Goal: Find specific page/section: Find specific page/section

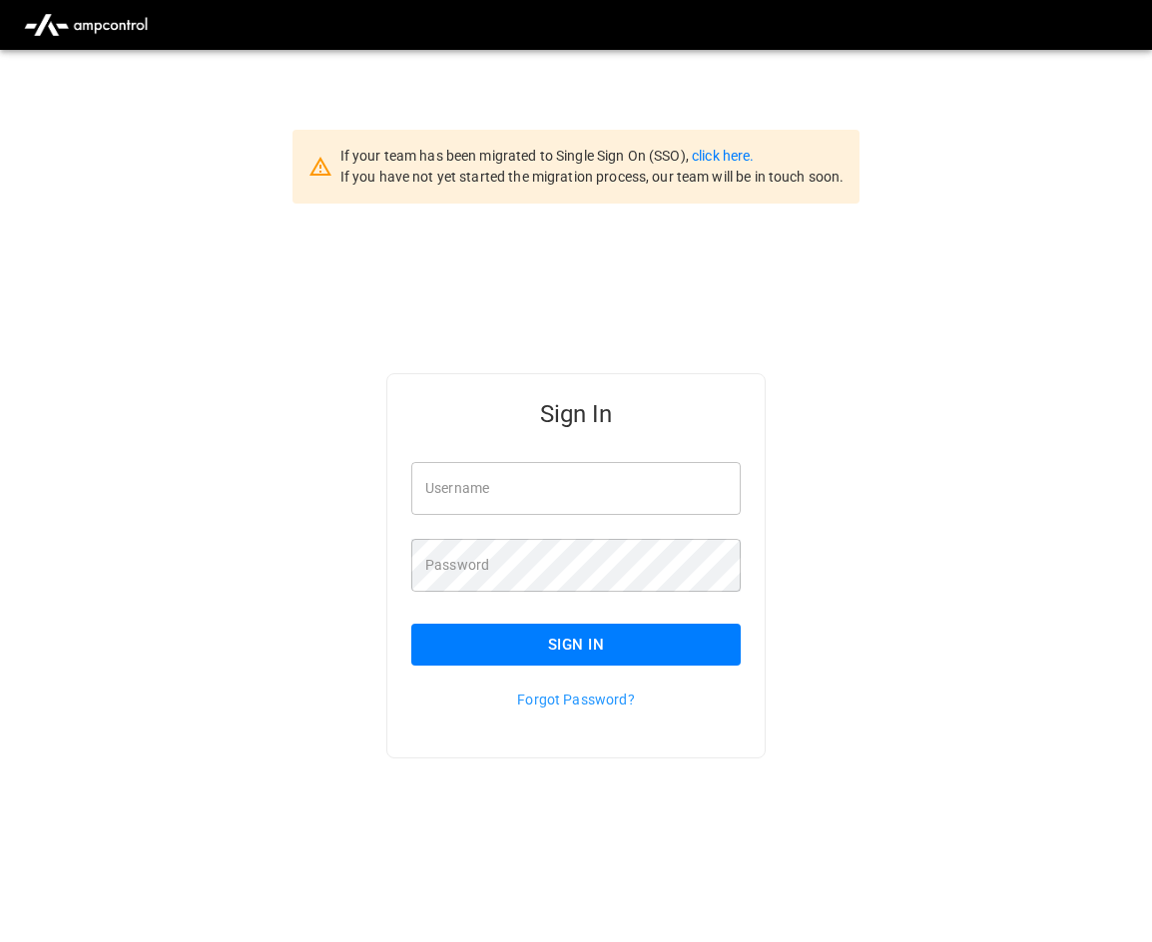
type input "**********"
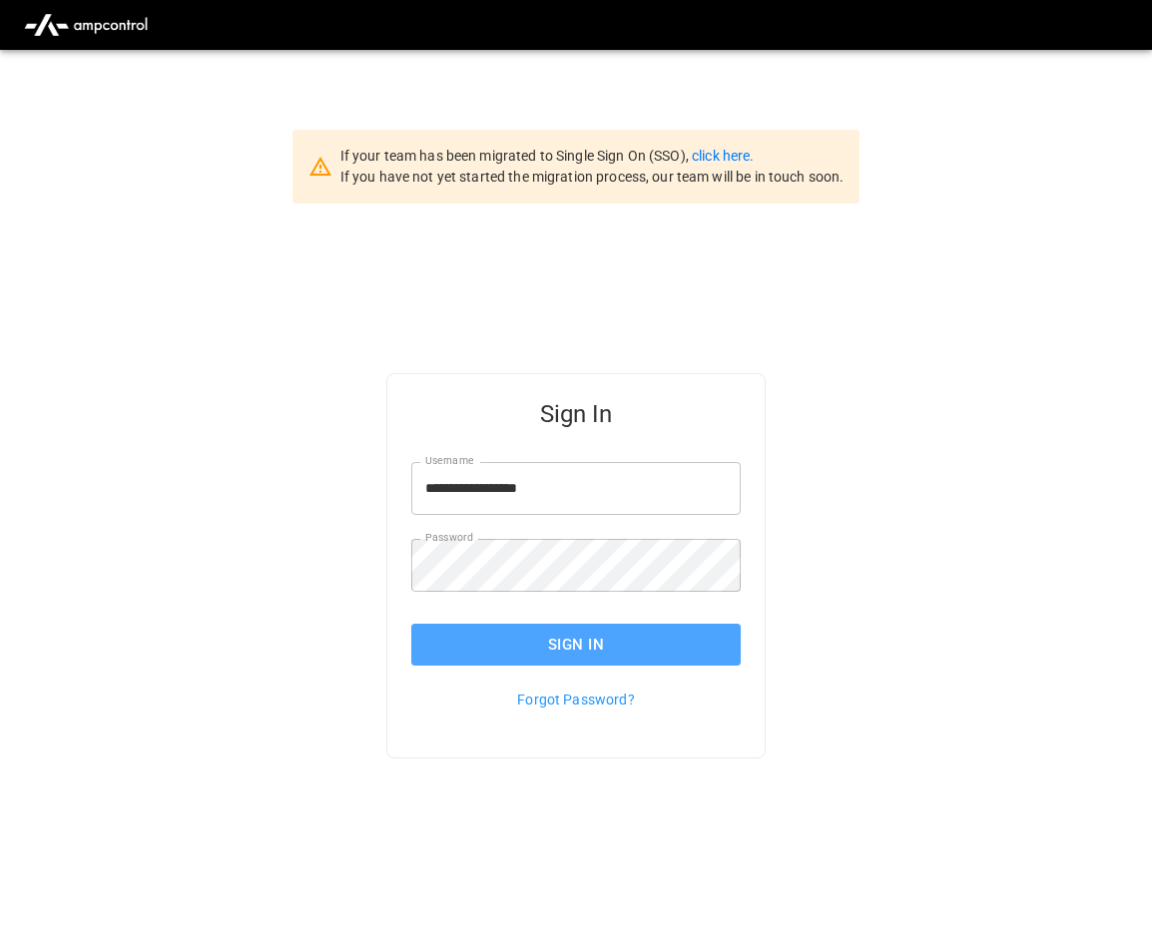
click at [504, 633] on button "Sign In" at bounding box center [575, 645] width 329 height 42
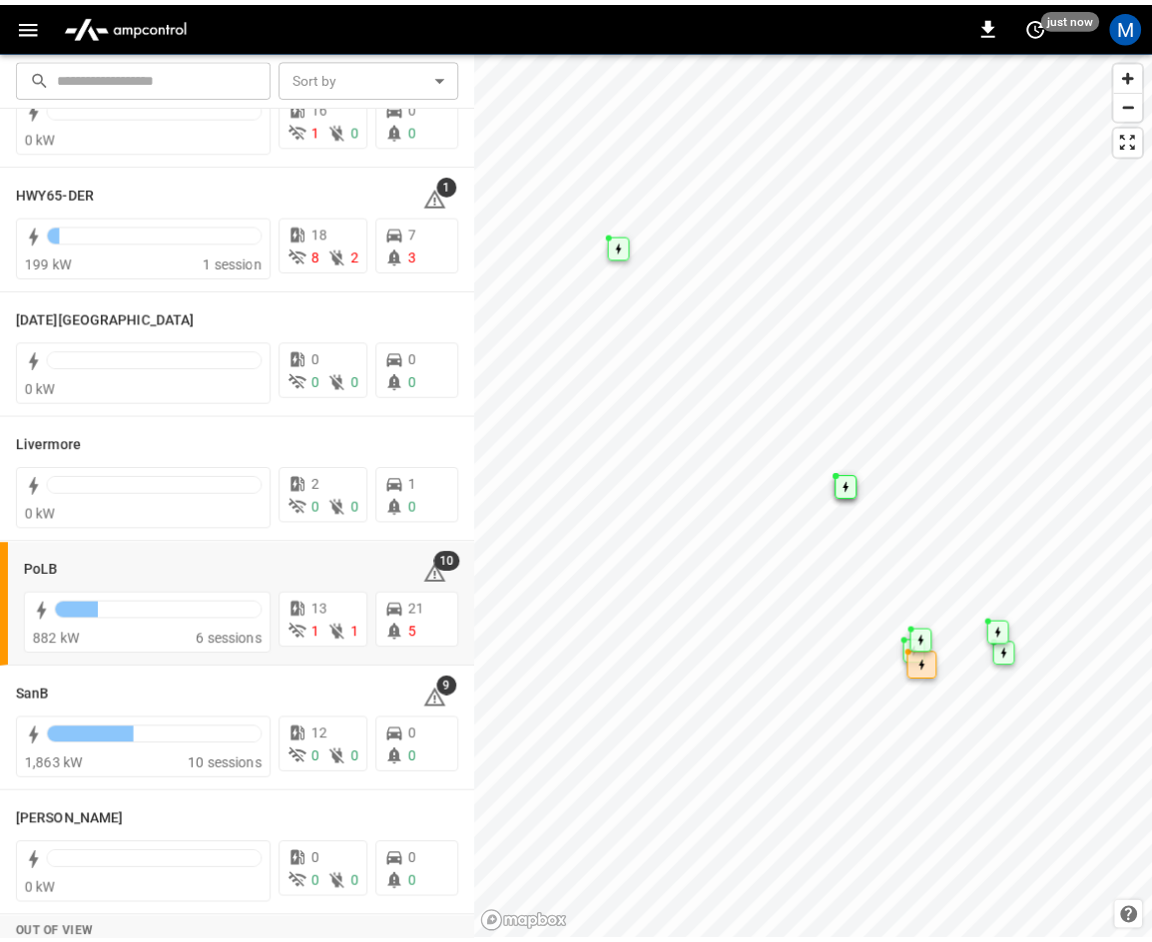
scroll to position [354, 0]
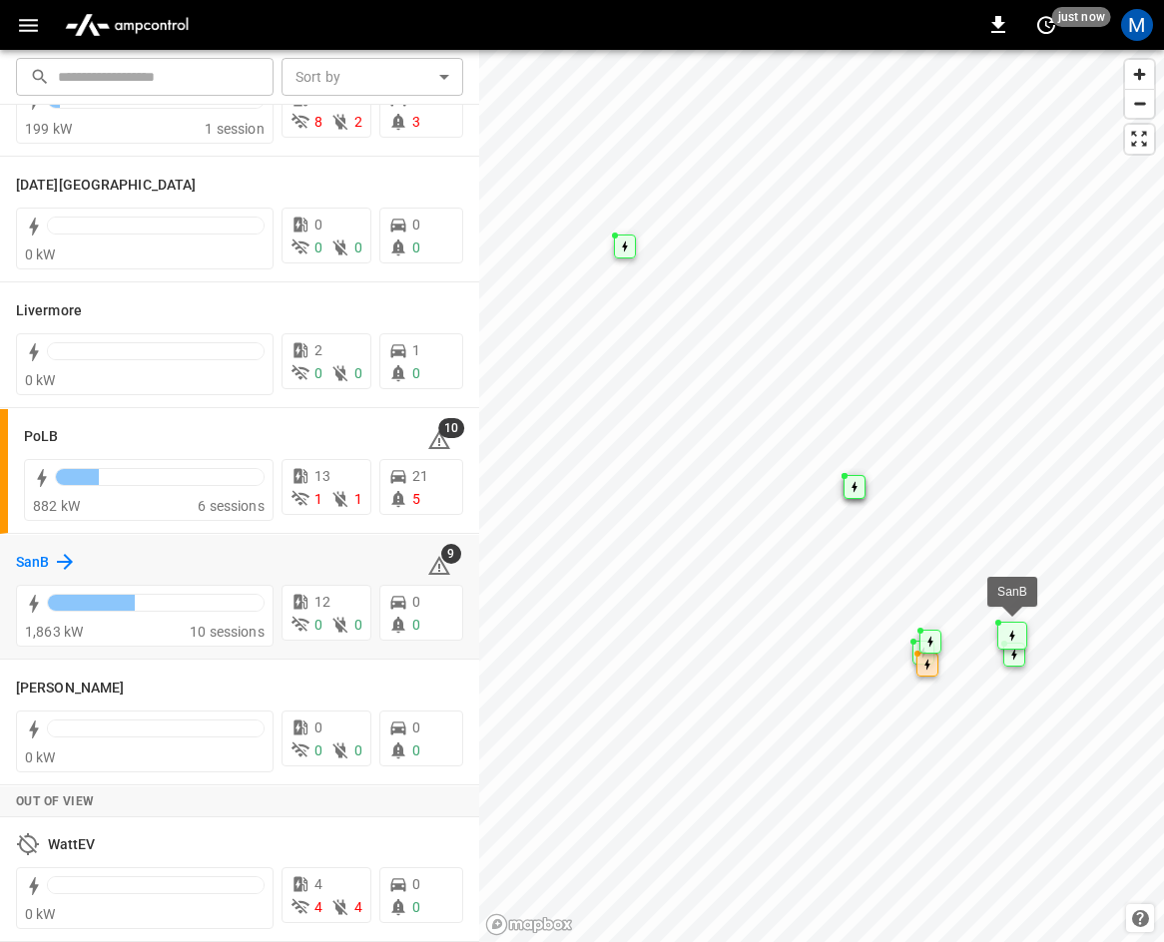
click at [61, 560] on icon at bounding box center [65, 562] width 24 height 24
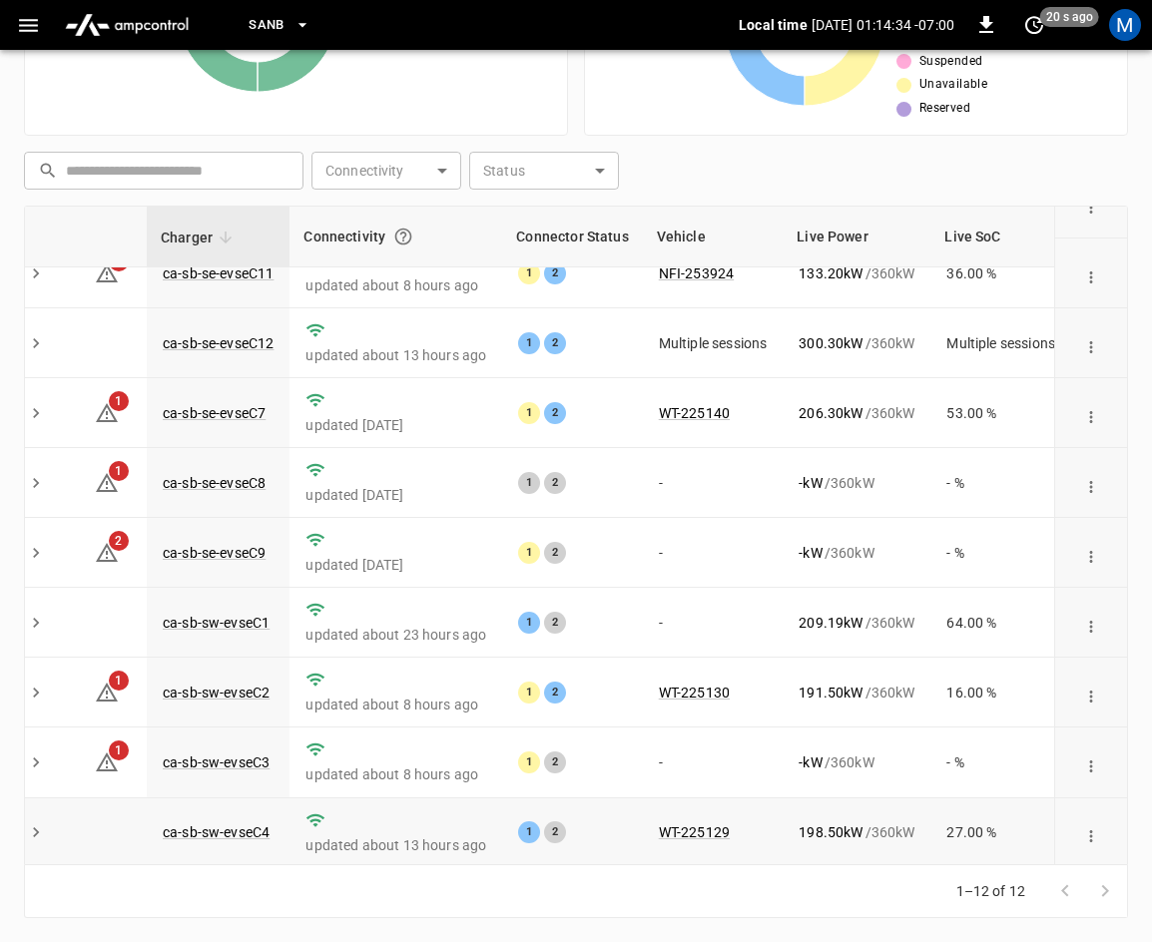
scroll to position [0, 20]
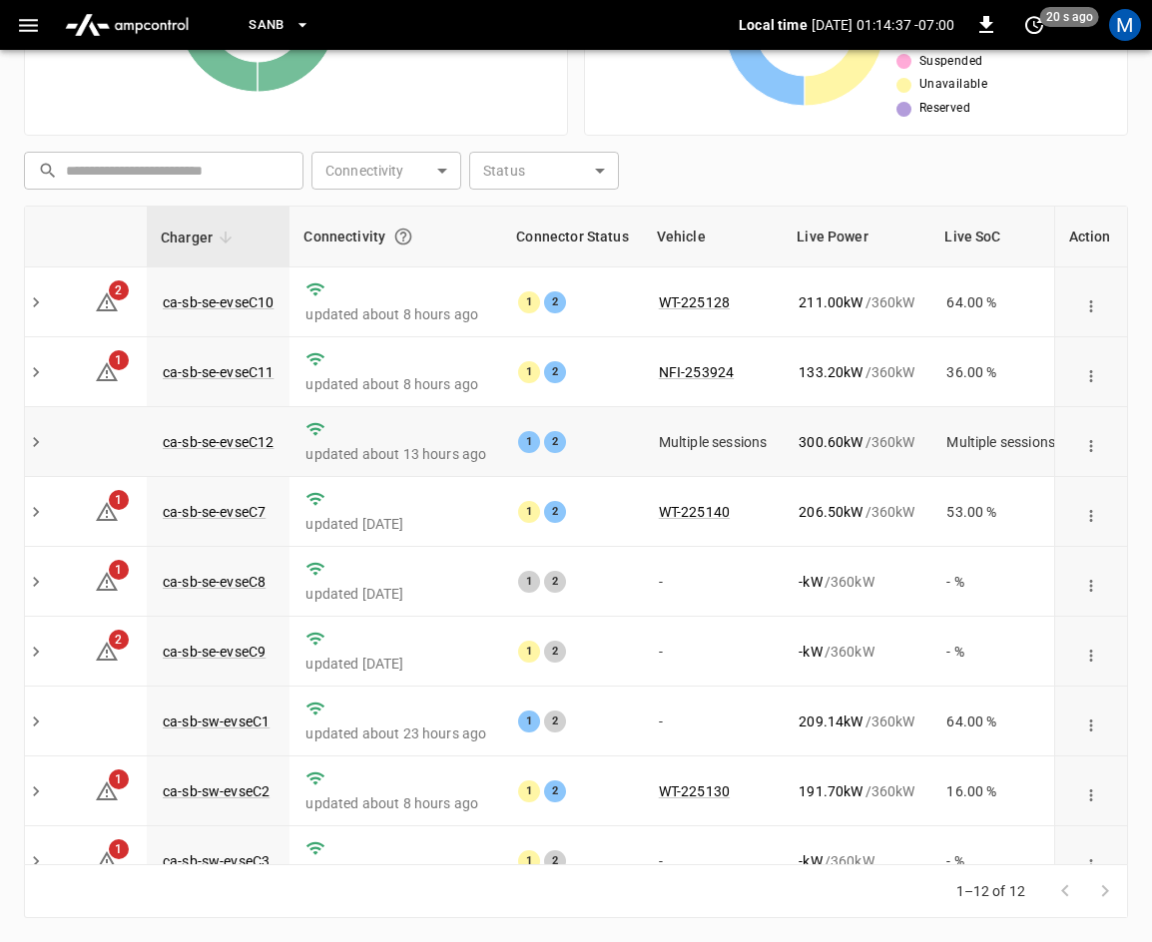
click at [40, 444] on icon "expand row" at bounding box center [36, 442] width 20 height 20
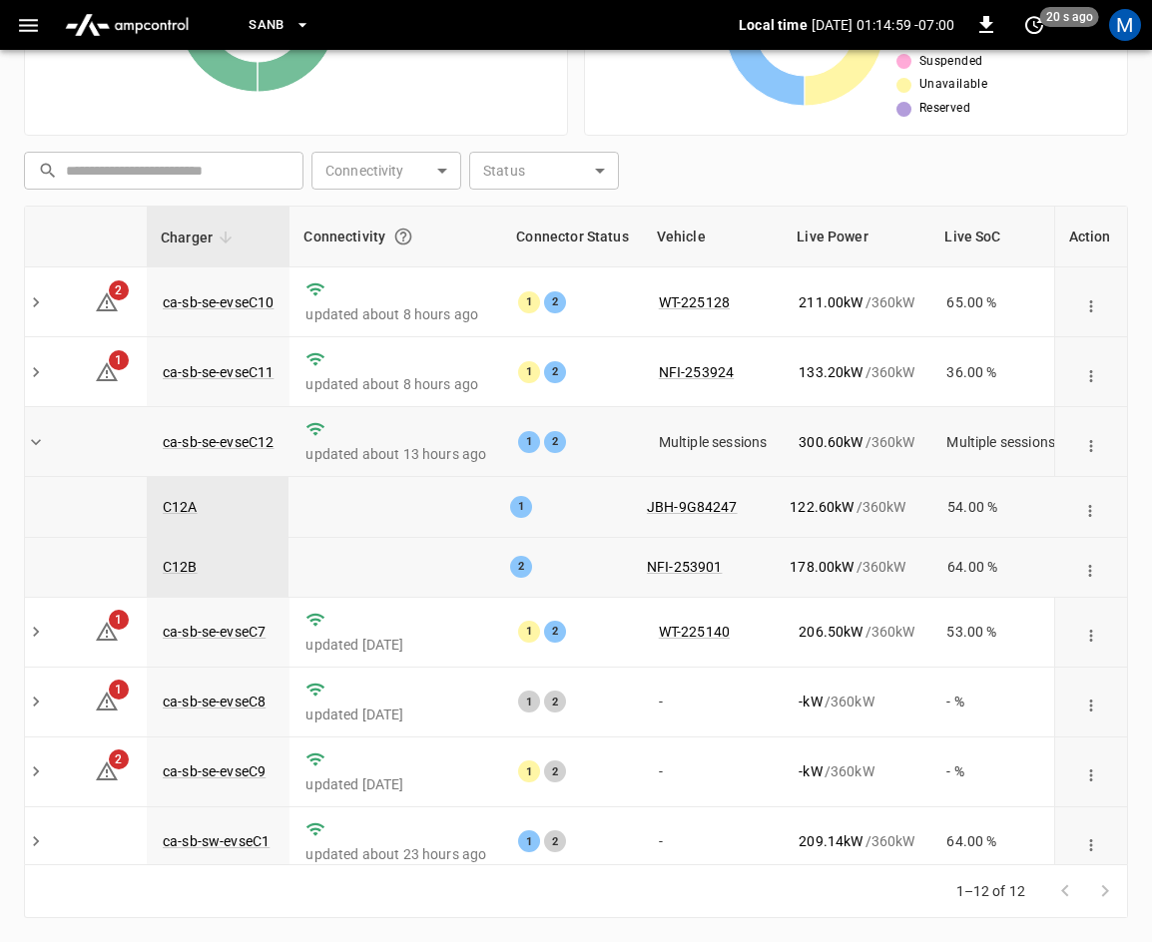
click at [32, 447] on icon "expand row" at bounding box center [36, 442] width 20 height 20
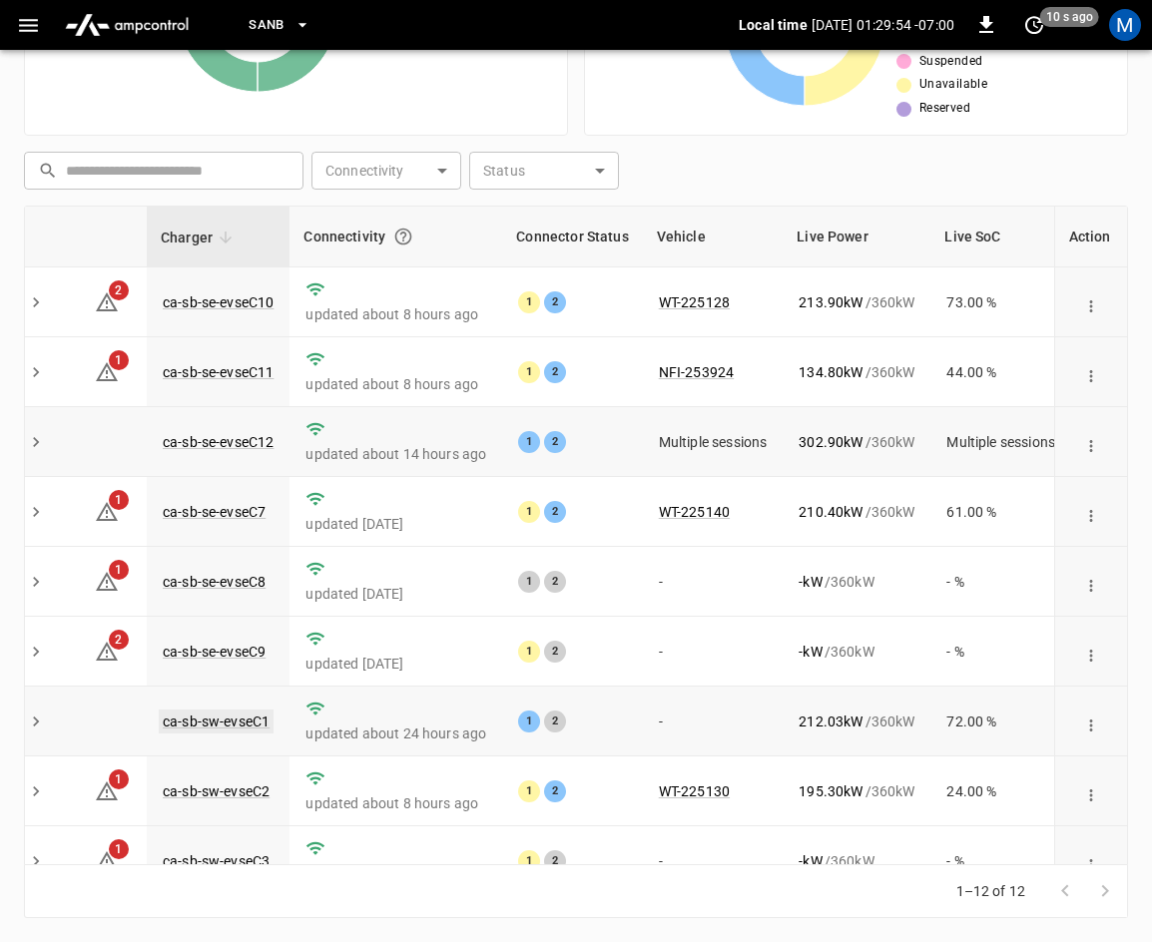
click at [179, 725] on link "ca-sb-sw-evseC1" at bounding box center [216, 722] width 115 height 24
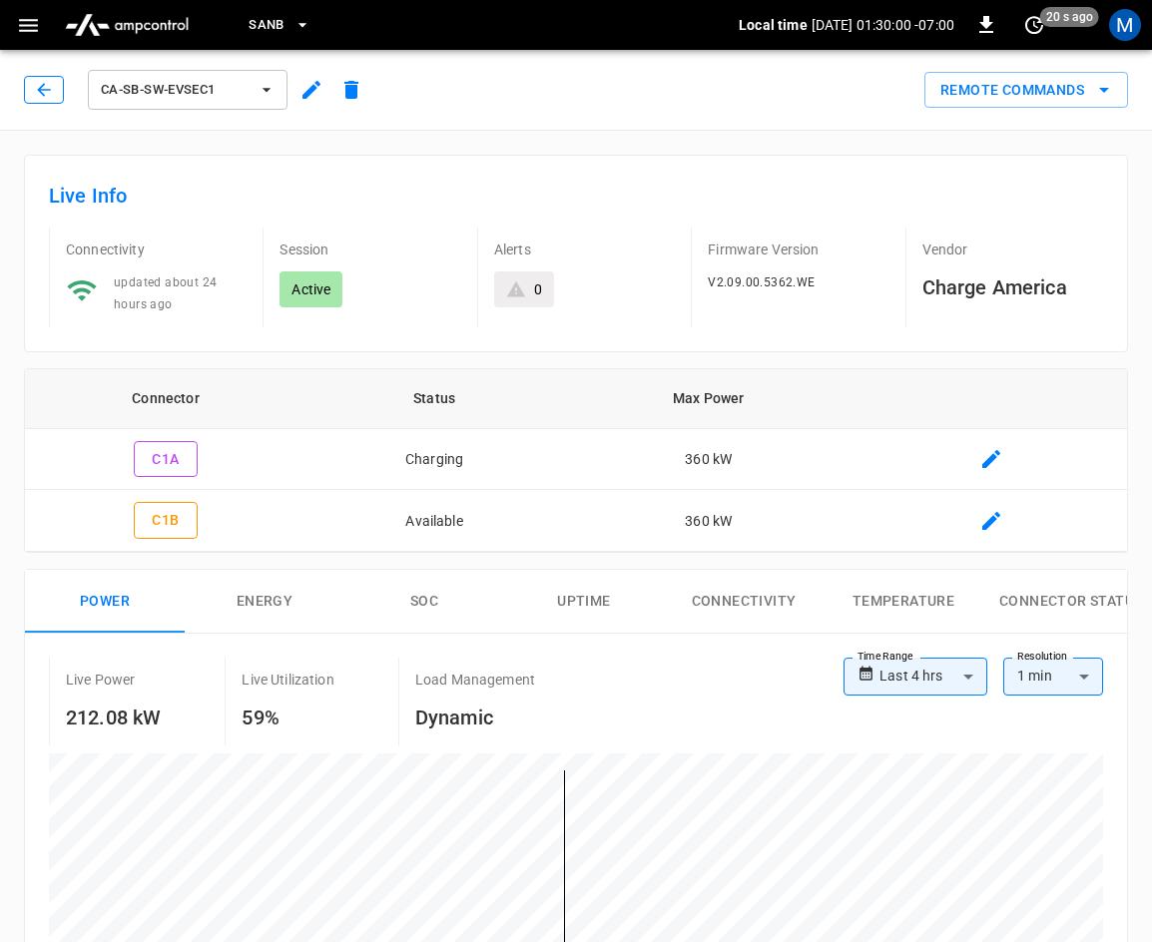
click at [39, 83] on icon "button" at bounding box center [44, 90] width 20 height 20
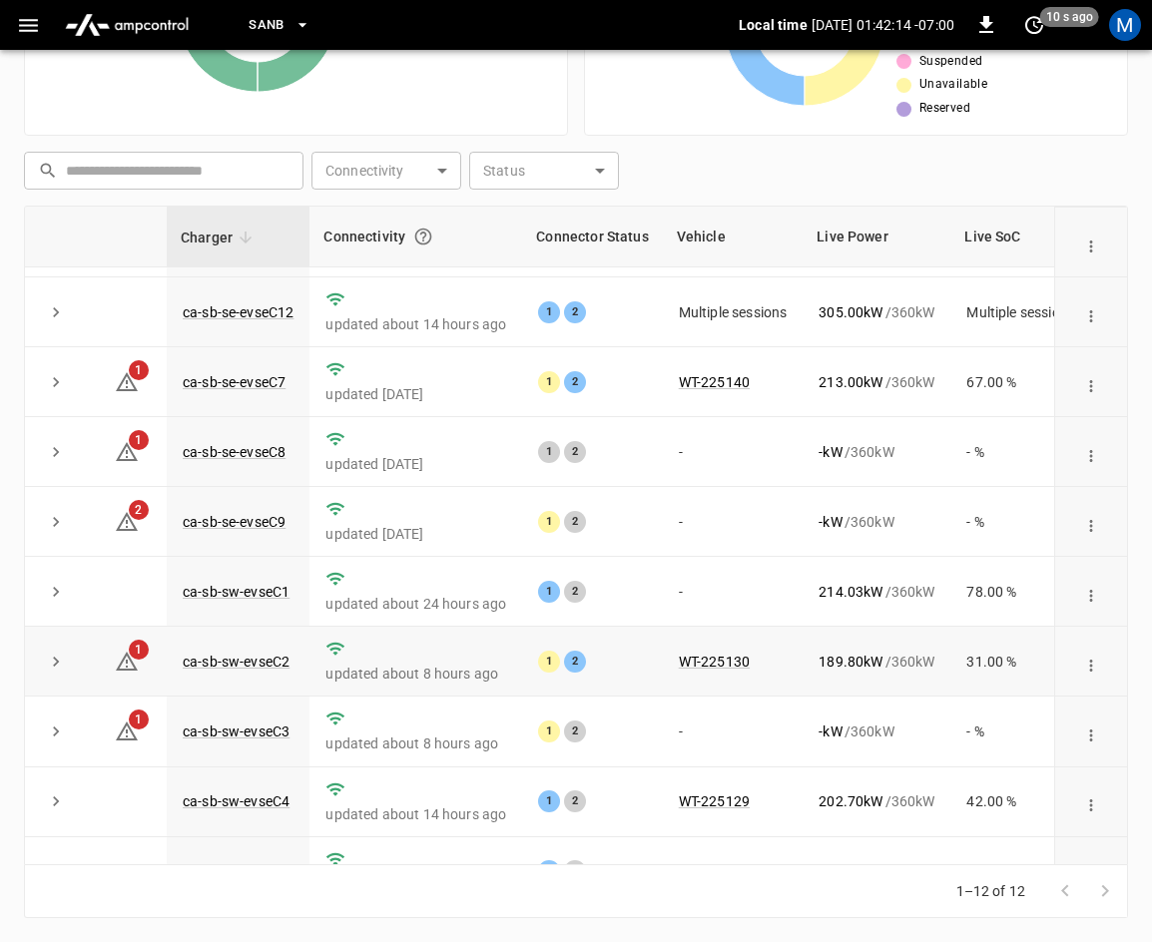
scroll to position [266, 0]
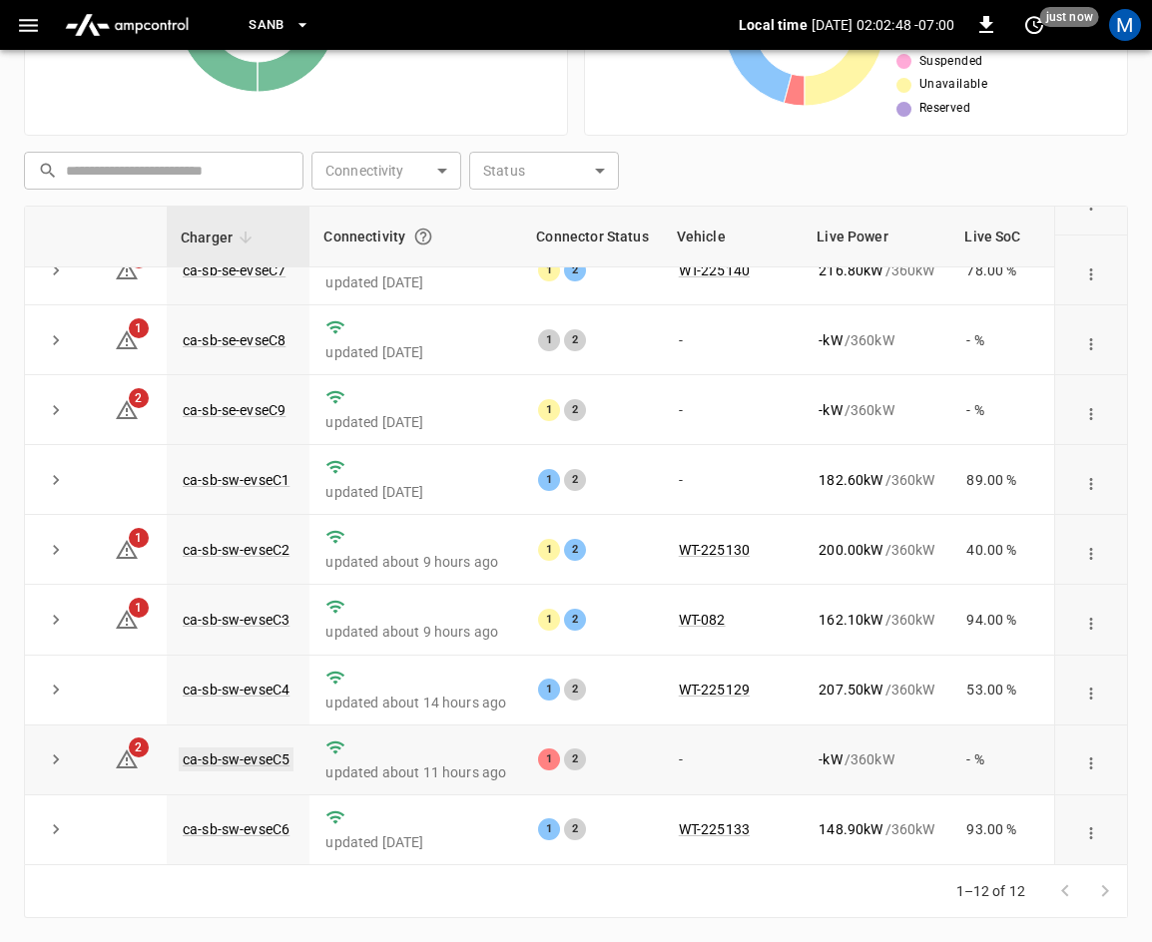
click at [236, 753] on link "ca-sb-sw-evseC5" at bounding box center [236, 760] width 115 height 24
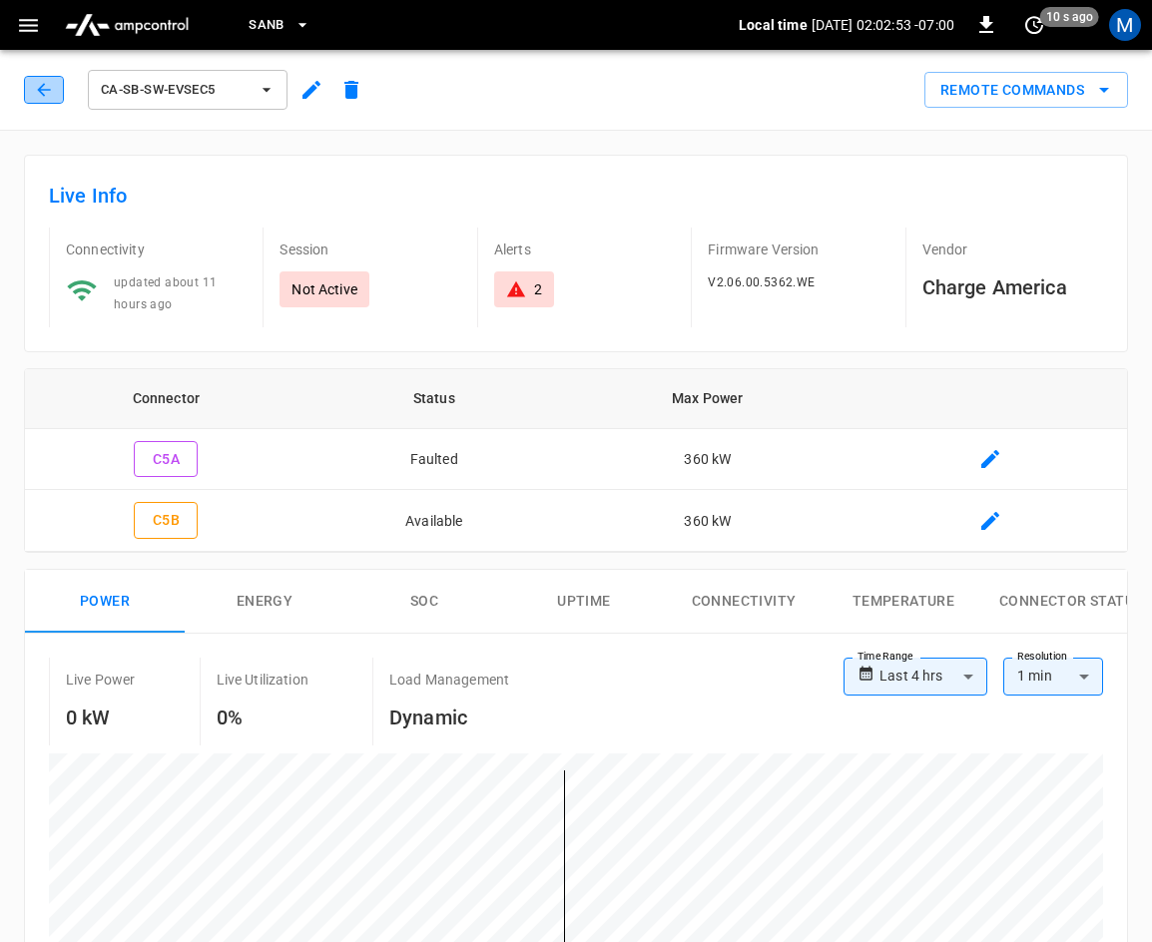
click at [30, 87] on button "button" at bounding box center [44, 90] width 40 height 28
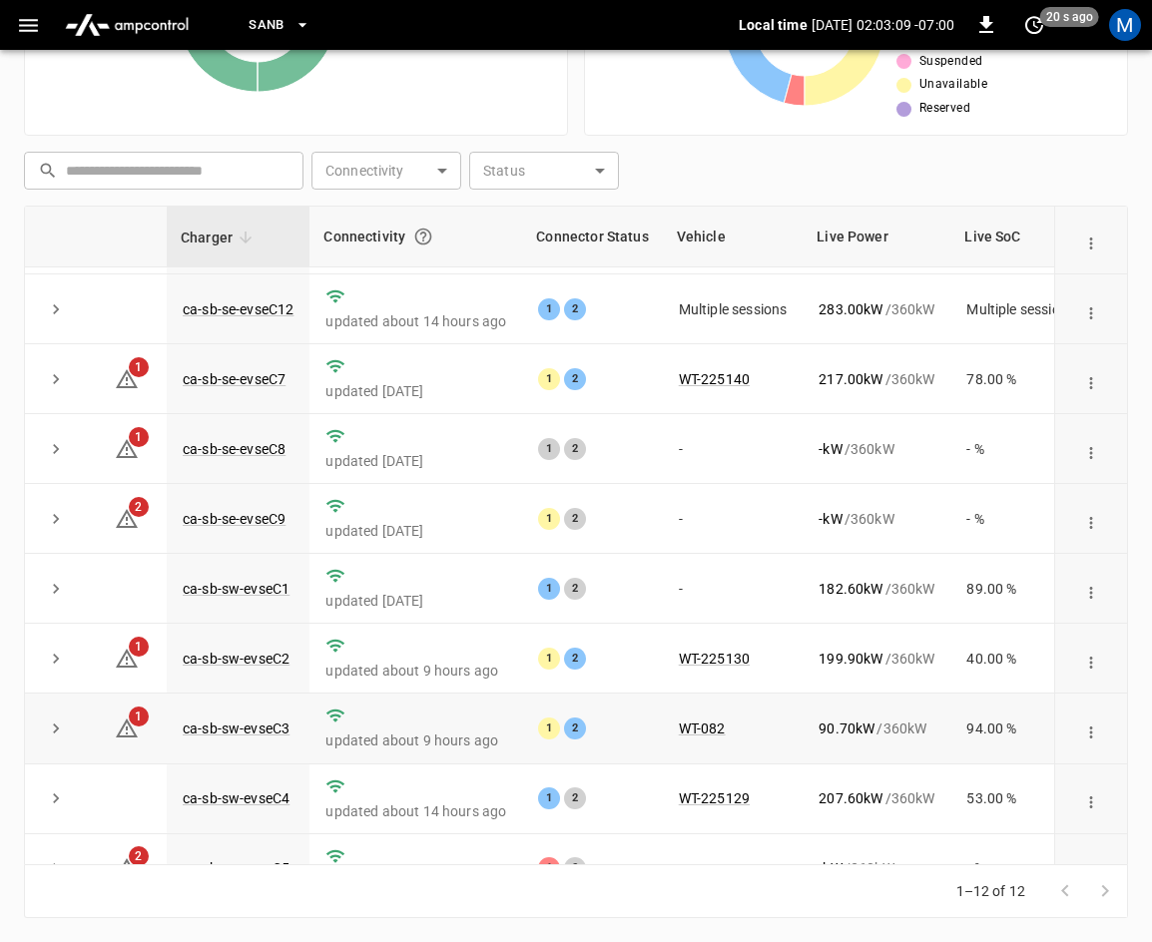
scroll to position [266, 0]
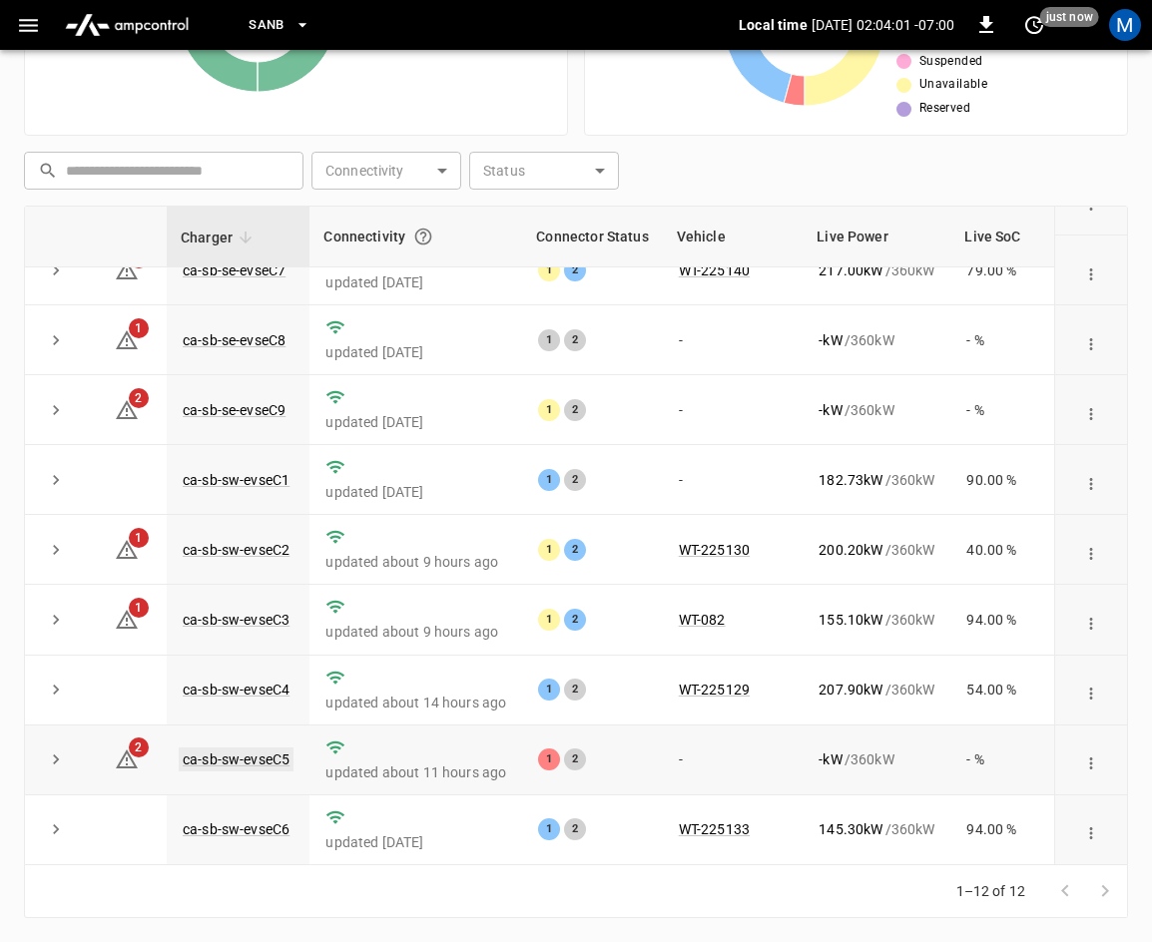
click at [266, 748] on link "ca-sb-sw-evseC5" at bounding box center [236, 760] width 115 height 24
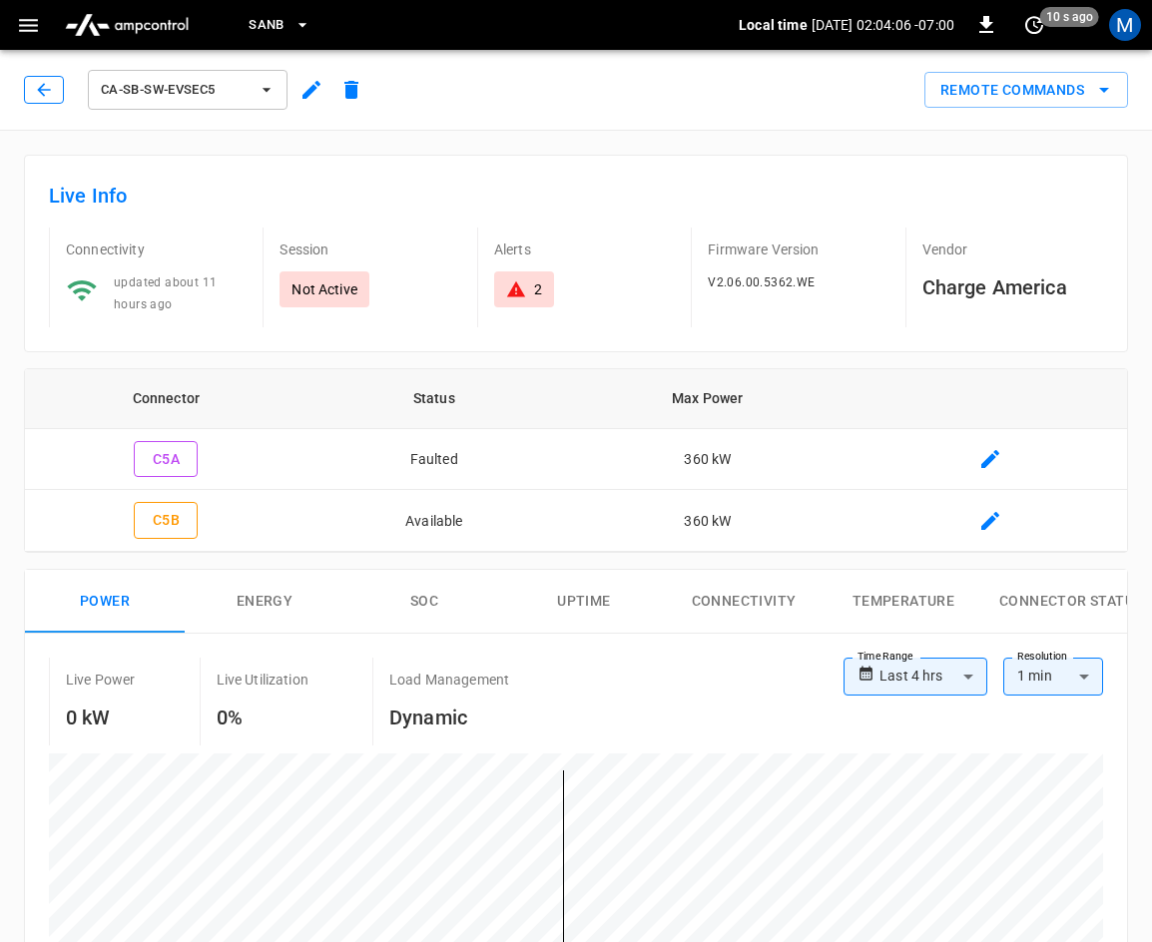
click at [46, 96] on icon "button" at bounding box center [44, 90] width 20 height 20
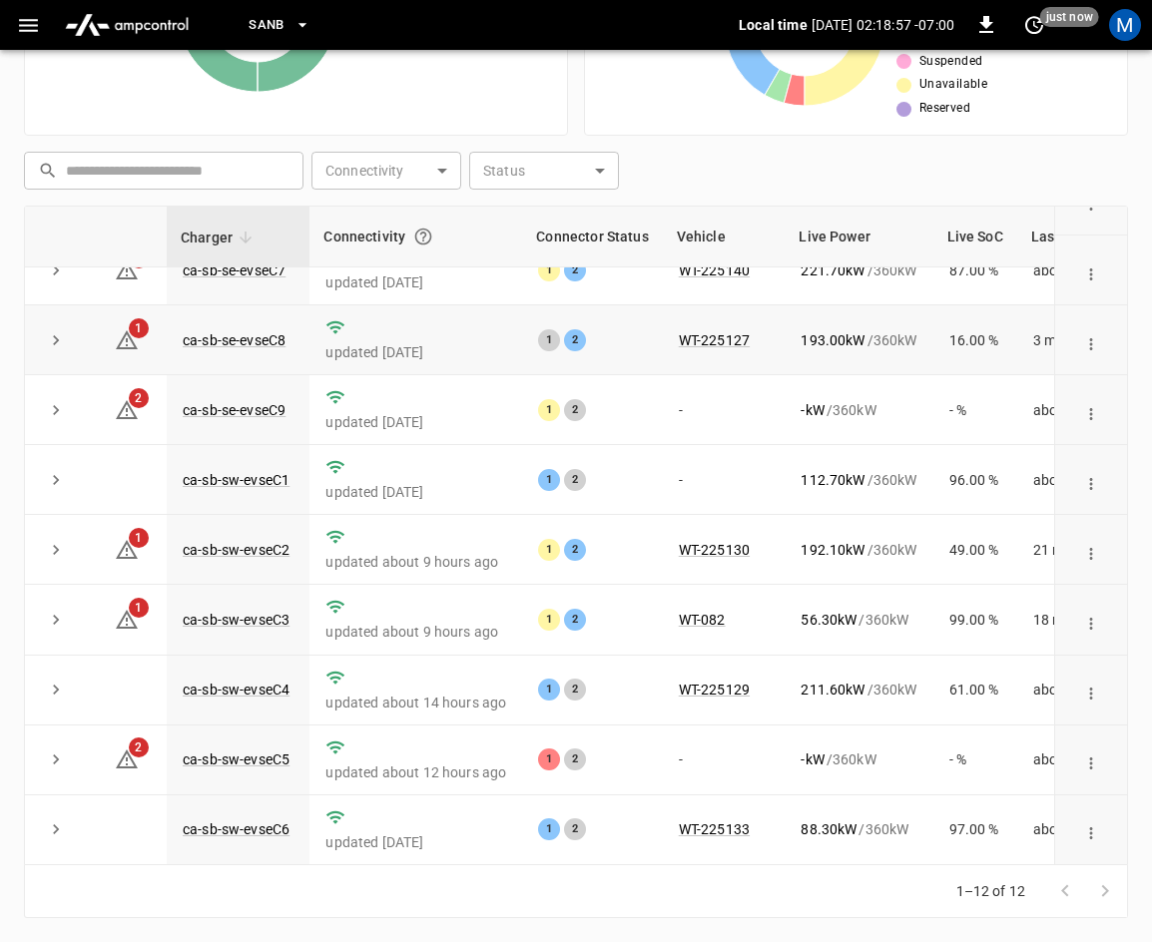
scroll to position [266, 0]
